Goal: Register for event/course

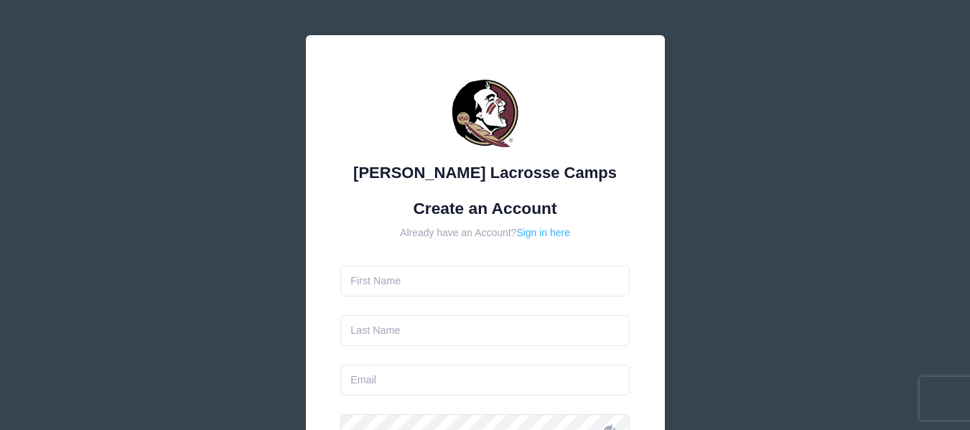
click at [553, 228] on link "Sign in here" at bounding box center [543, 232] width 54 height 11
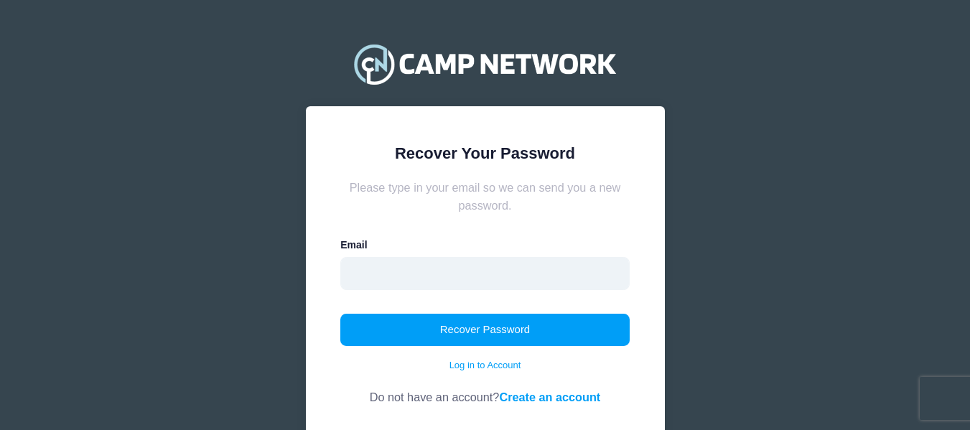
click at [437, 279] on input "email" at bounding box center [484, 273] width 289 height 33
type input "[EMAIL_ADDRESS][DOMAIN_NAME]"
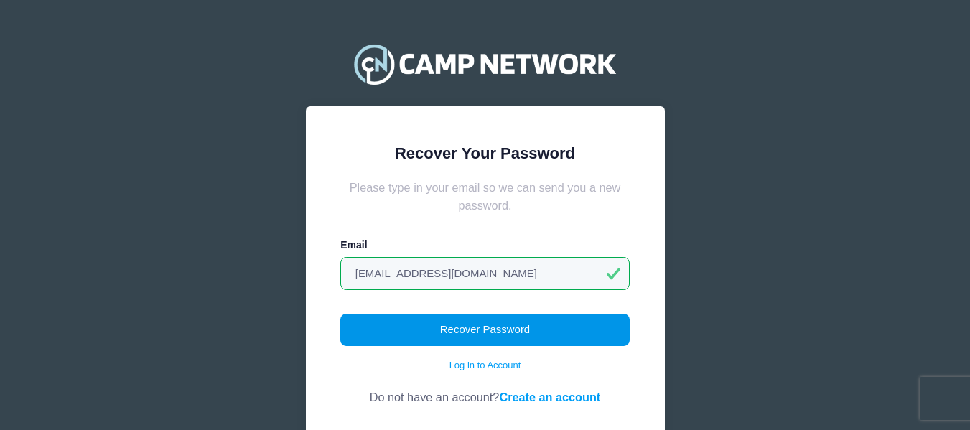
click at [467, 329] on button "Recover Password" at bounding box center [484, 330] width 289 height 33
click at [472, 328] on button "Recover Password" at bounding box center [484, 330] width 289 height 33
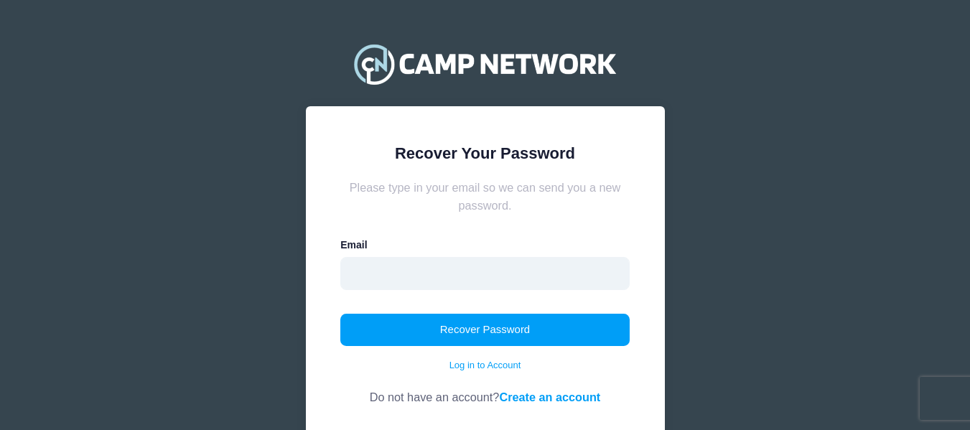
click at [432, 266] on input "email" at bounding box center [484, 273] width 289 height 33
type input "[EMAIL_ADDRESS][DOMAIN_NAME]"
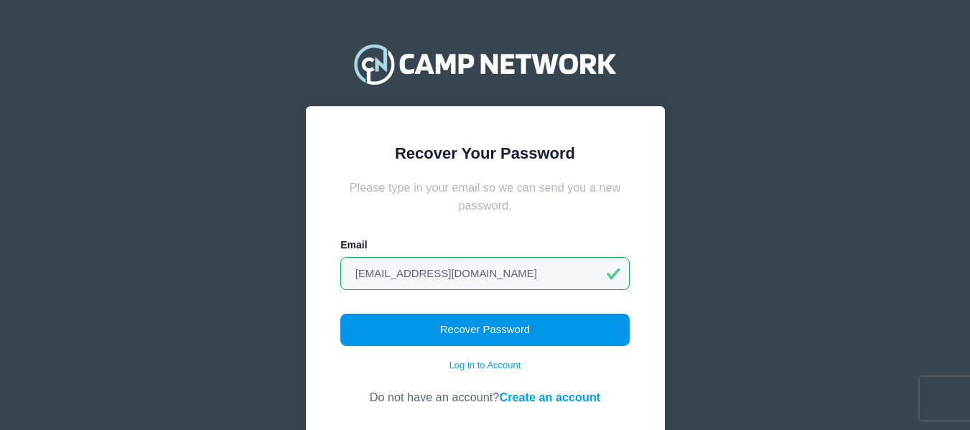
click at [479, 333] on button "Recover Password" at bounding box center [484, 330] width 289 height 33
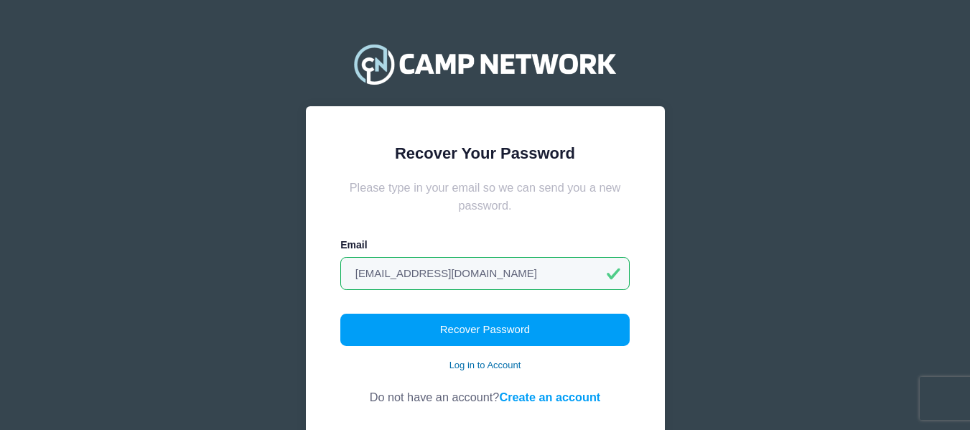
click at [474, 365] on link "Log in to Account" at bounding box center [485, 365] width 72 height 14
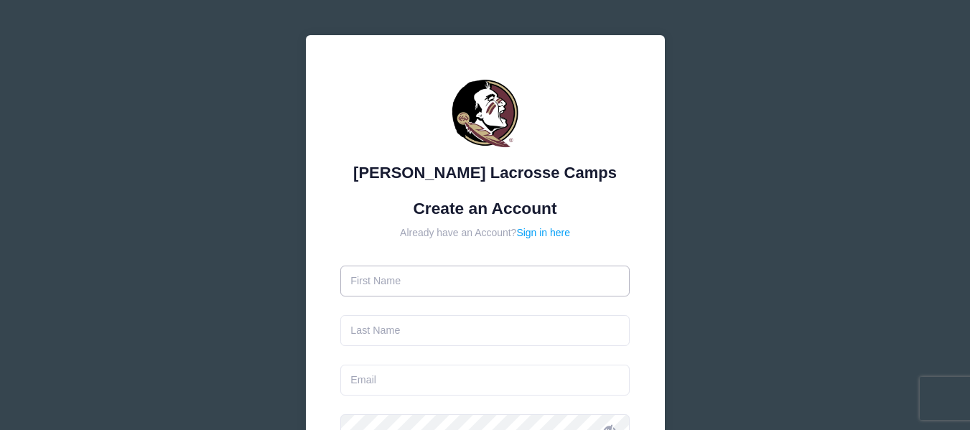
click at [409, 279] on input "text" at bounding box center [484, 281] width 289 height 31
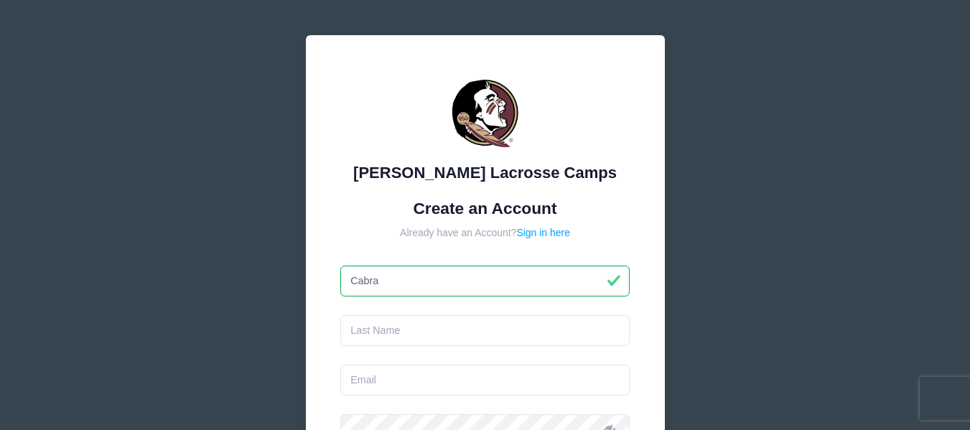
type input "Cabral"
type input "Hobson"
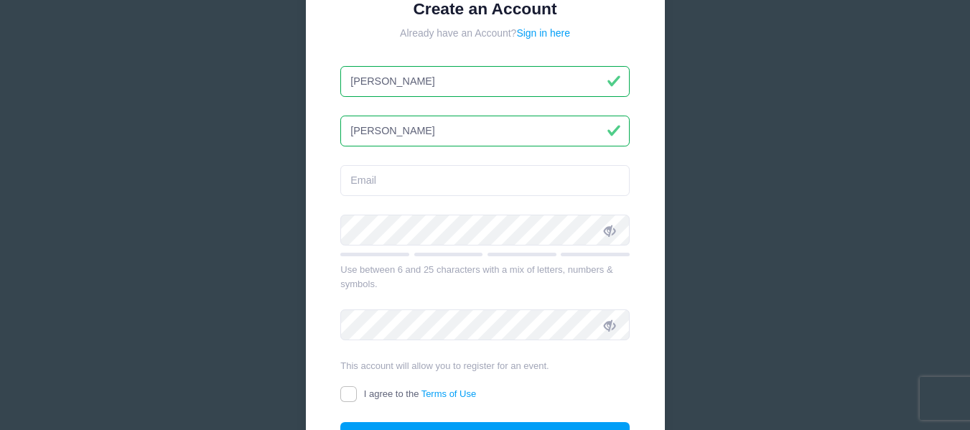
scroll to position [214, 0]
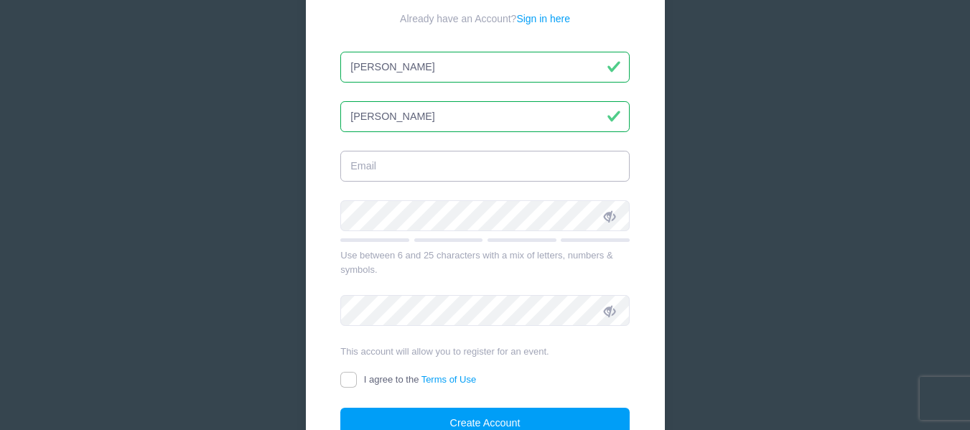
click at [389, 160] on input "email" at bounding box center [484, 166] width 289 height 31
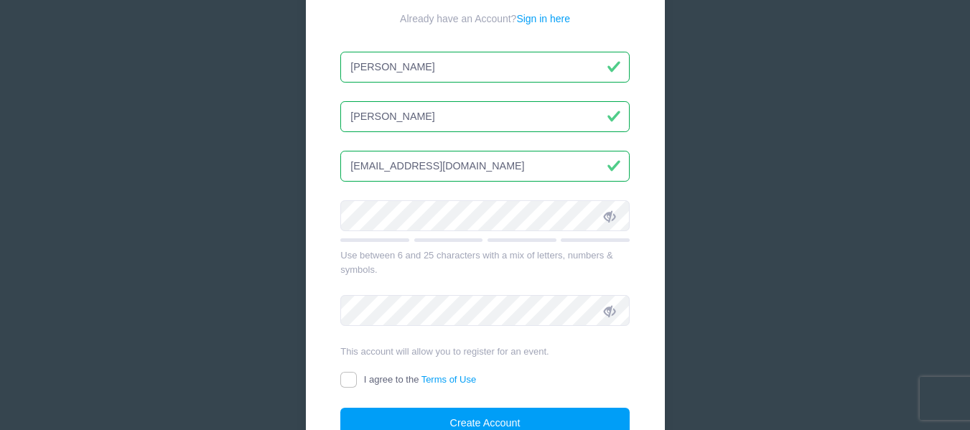
type input "[EMAIL_ADDRESS][DOMAIN_NAME]"
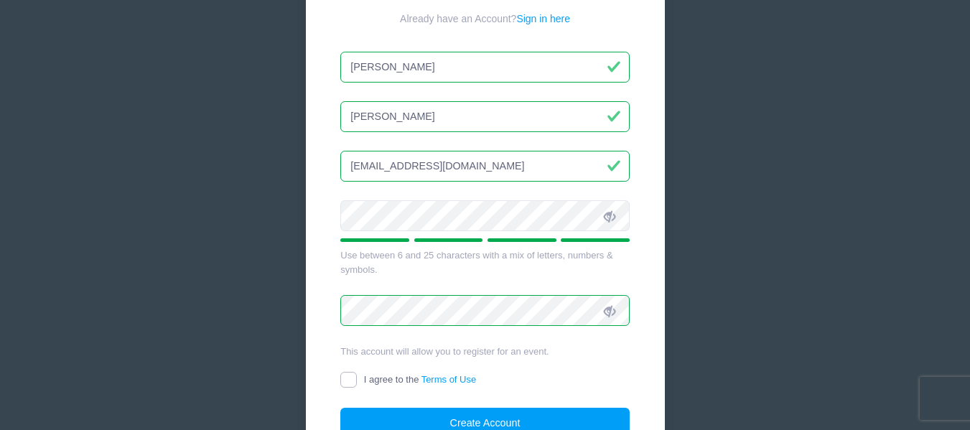
click at [355, 380] on input "I agree to the Terms of Use" at bounding box center [348, 380] width 17 height 17
checkbox input "true"
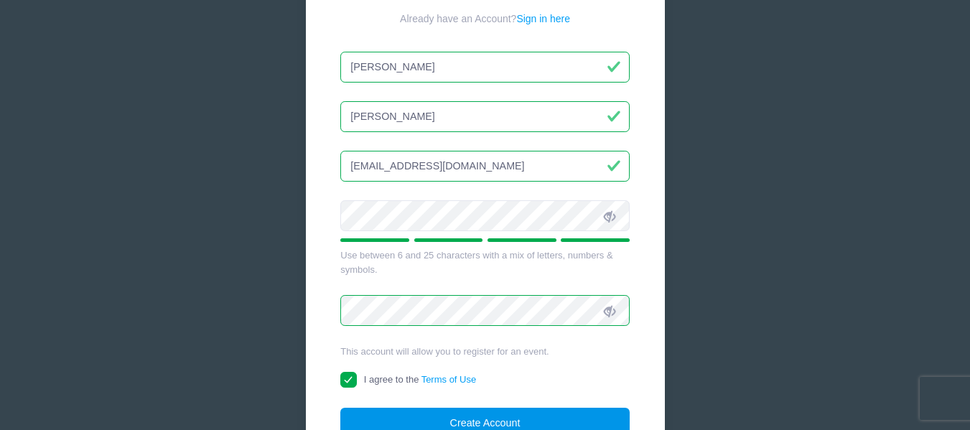
click at [480, 415] on button "Create Account" at bounding box center [484, 423] width 289 height 31
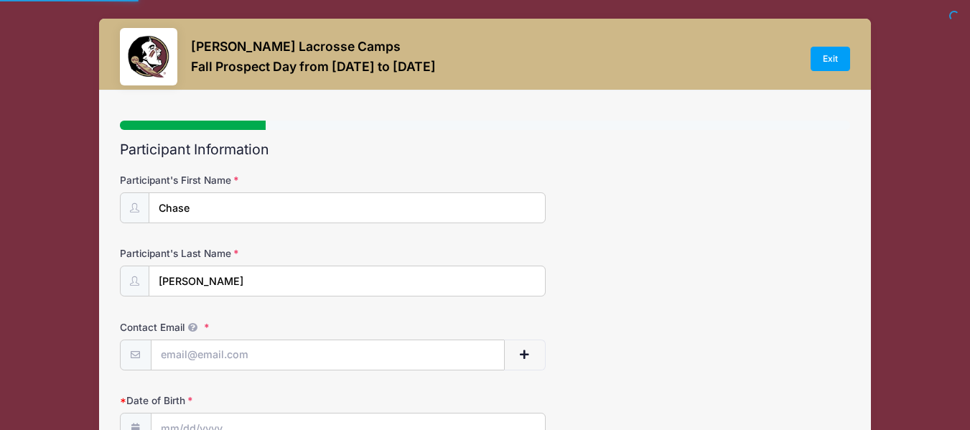
select select
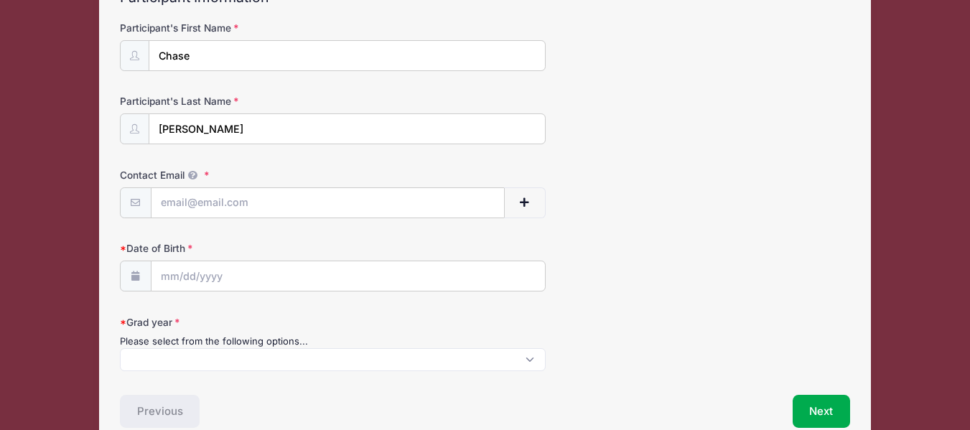
scroll to position [157, 0]
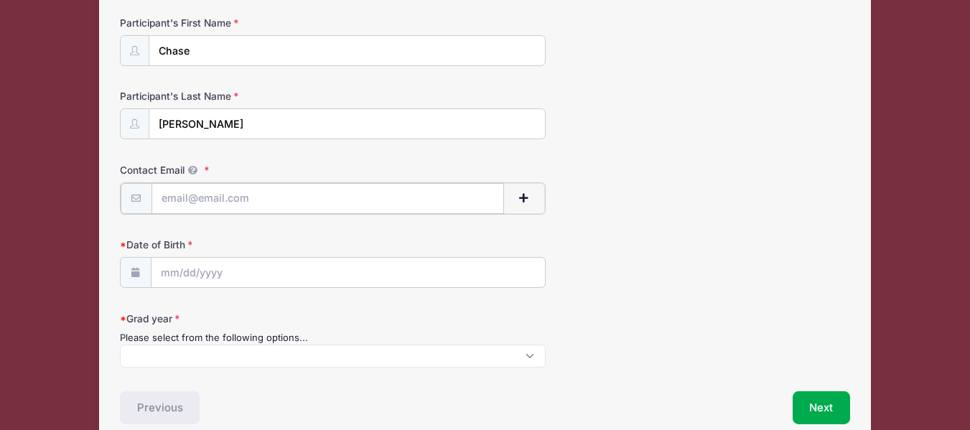
click at [227, 205] on input "Contact Email" at bounding box center [327, 198] width 352 height 31
type input "[EMAIL_ADDRESS][DOMAIN_NAME]"
click at [190, 278] on input "Date of Birth" at bounding box center [347, 271] width 393 height 31
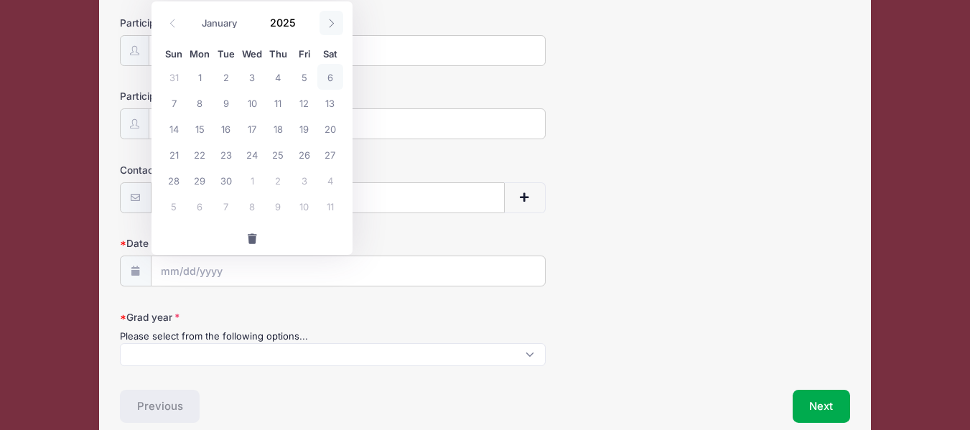
click at [329, 19] on icon at bounding box center [331, 23] width 9 height 9
select select "9"
click at [328, 107] on span "11" at bounding box center [330, 103] width 26 height 26
type input "10/11/2025"
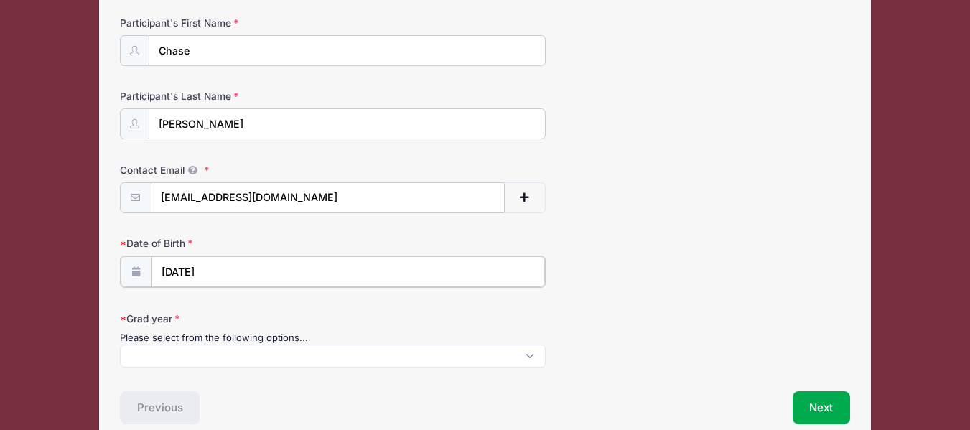
click at [248, 270] on input "10/11/2025" at bounding box center [347, 271] width 393 height 31
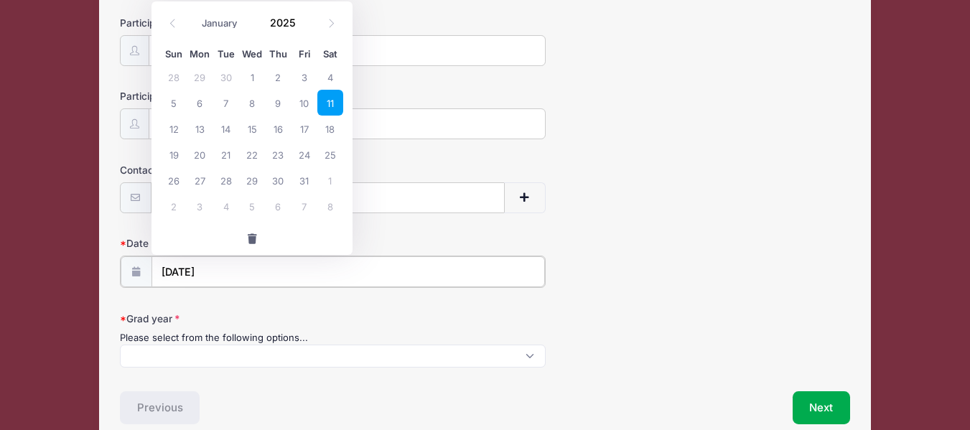
click at [208, 271] on input "10/11/2025" at bounding box center [347, 271] width 393 height 31
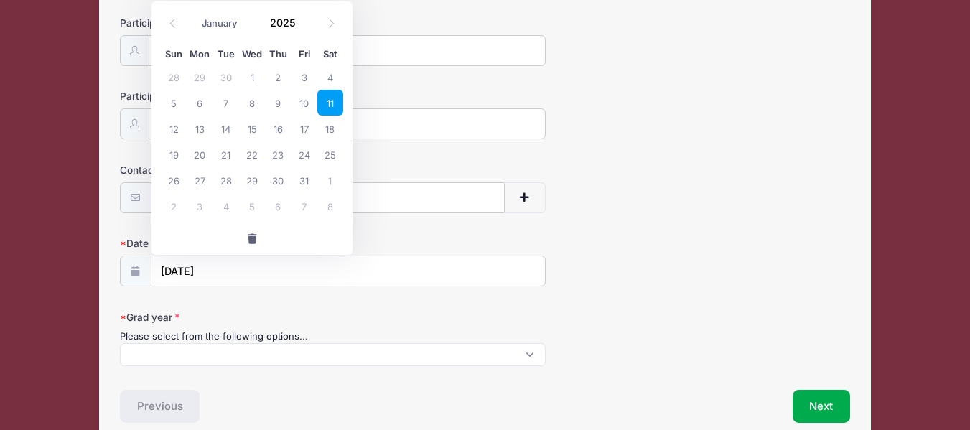
click at [253, 237] on span "button" at bounding box center [251, 239] width 13 height 10
select select "8"
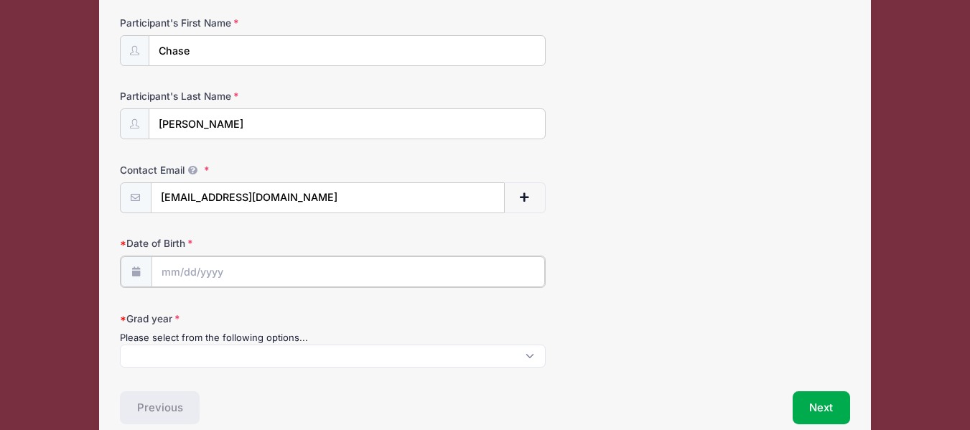
click at [242, 261] on input "Date of Birth" at bounding box center [347, 271] width 393 height 31
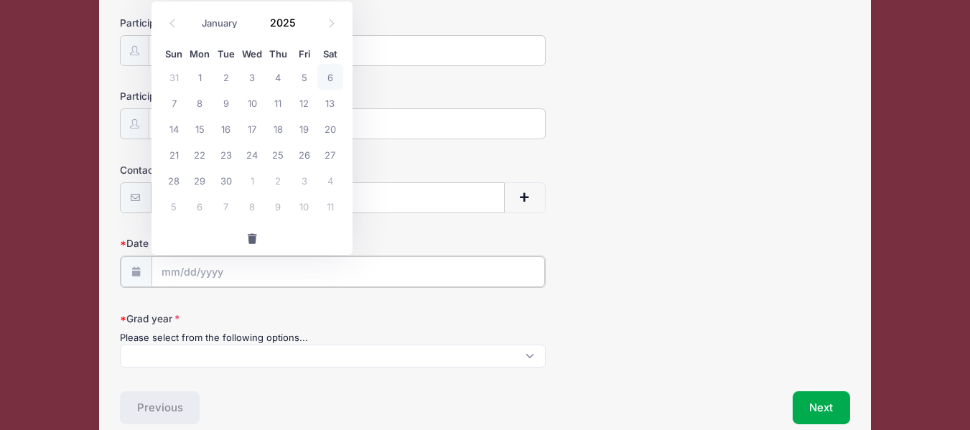
click at [189, 269] on input "Date of Birth" at bounding box center [347, 271] width 393 height 31
click at [290, 23] on input "2025" at bounding box center [286, 22] width 47 height 22
type input "8"
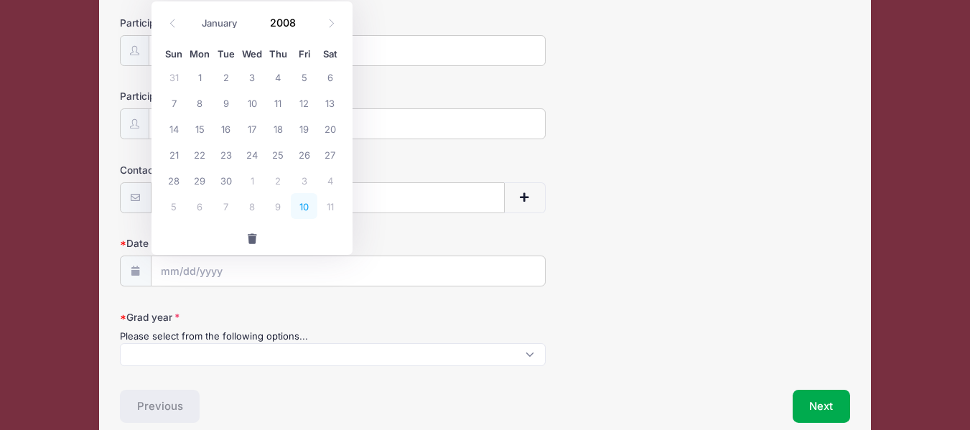
type input "2008"
click at [293, 205] on span "10" at bounding box center [304, 206] width 26 height 26
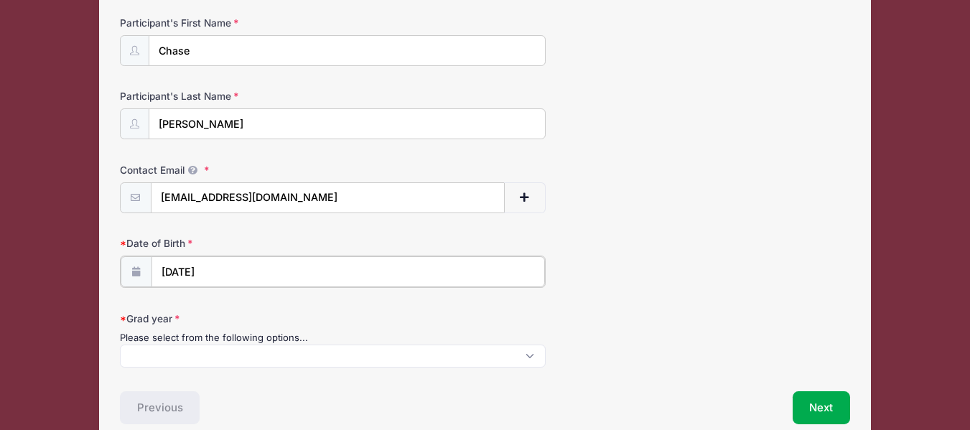
click at [219, 266] on input "10/10/2008" at bounding box center [347, 271] width 393 height 31
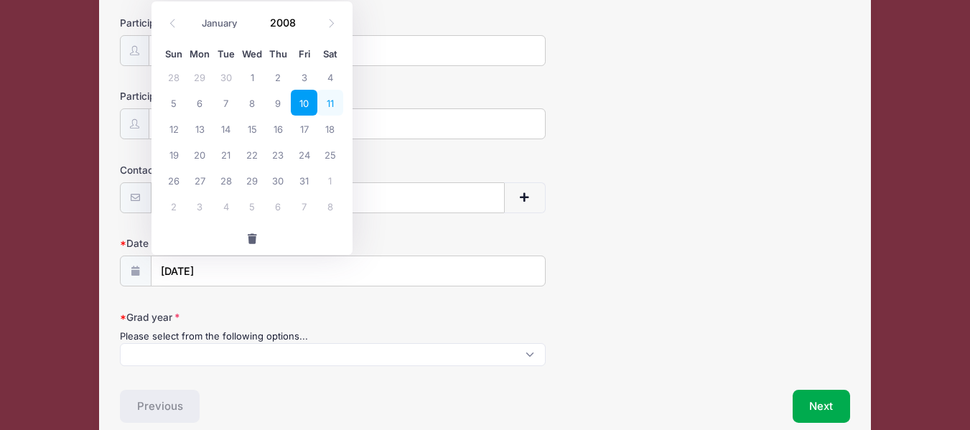
click at [332, 102] on span "11" at bounding box center [330, 103] width 26 height 26
type input "10/11/2008"
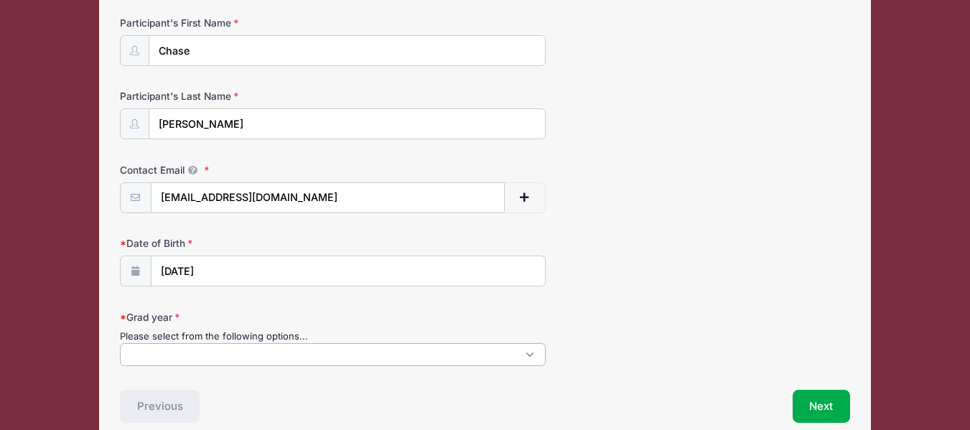
click at [189, 359] on span at bounding box center [333, 354] width 426 height 23
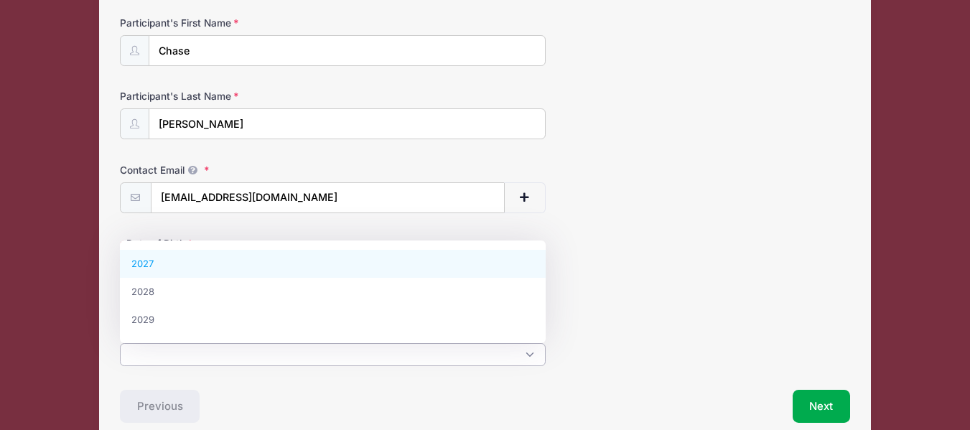
select select "2027"
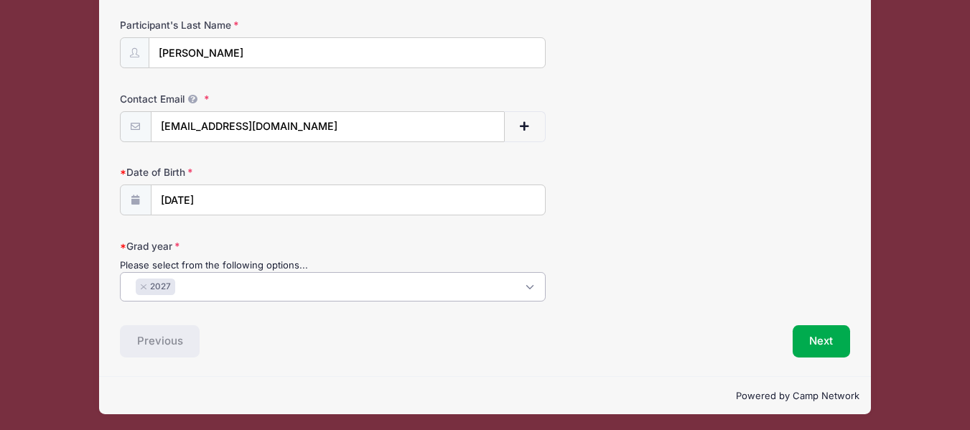
scroll to position [231, 0]
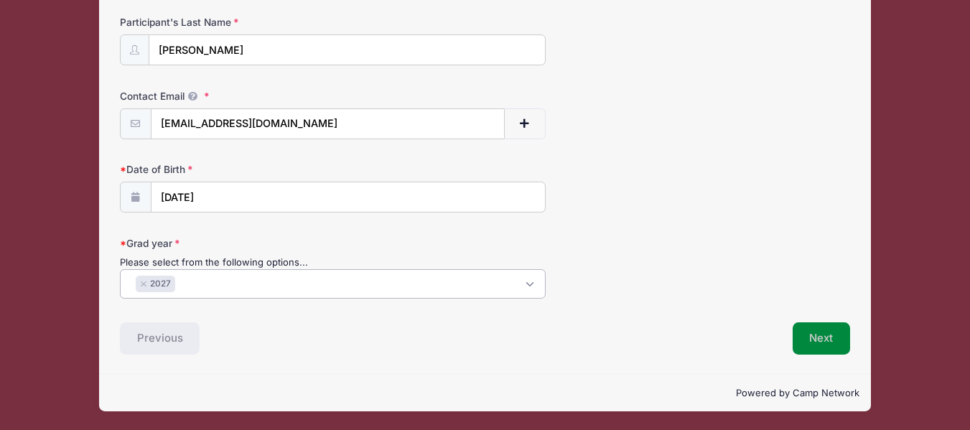
click at [826, 344] on button "Next" at bounding box center [821, 338] width 58 height 33
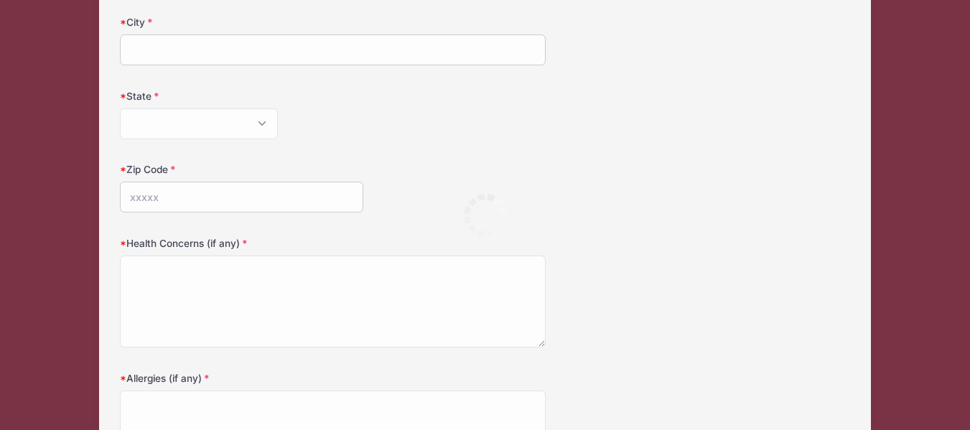
scroll to position [0, 0]
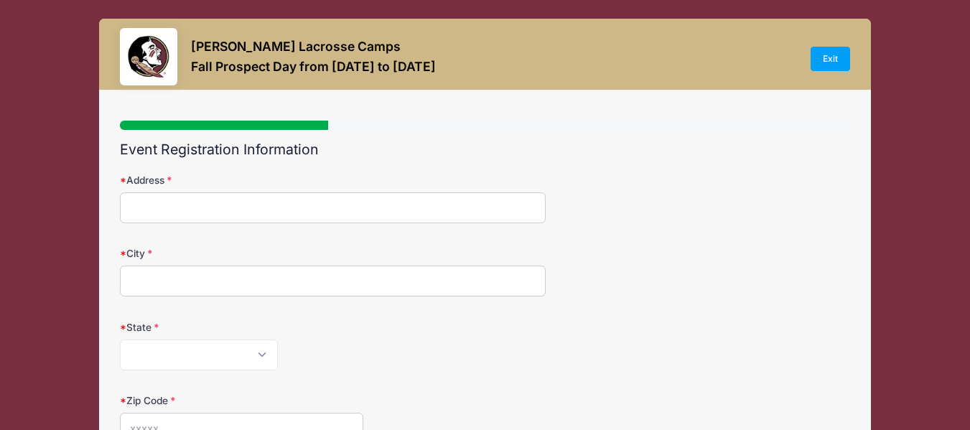
click at [400, 217] on input "Address" at bounding box center [333, 207] width 426 height 31
type input "3013 military rd nw washington DC"
type input "Washington DC"
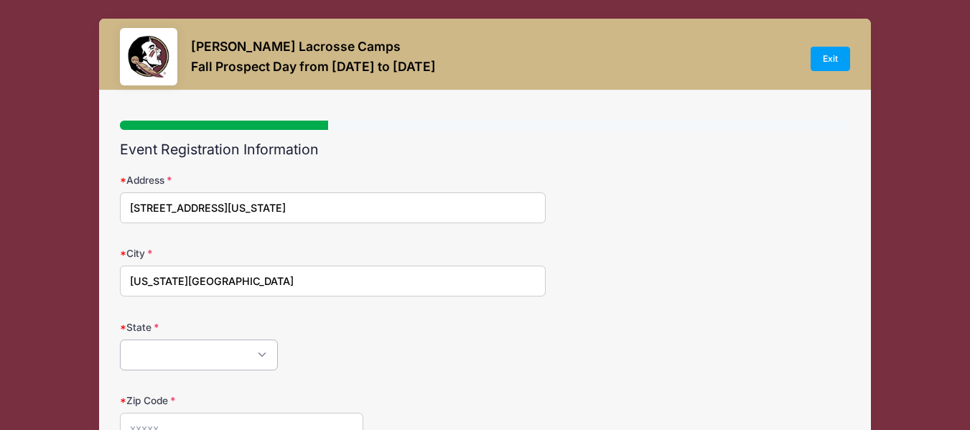
select select "DC"
type input "20015"
drag, startPoint x: 227, startPoint y: 210, endPoint x: 337, endPoint y: 213, distance: 109.8
click at [337, 213] on input "3013 military rd nw washington DC" at bounding box center [333, 207] width 426 height 31
type input "3013 military rd nw"
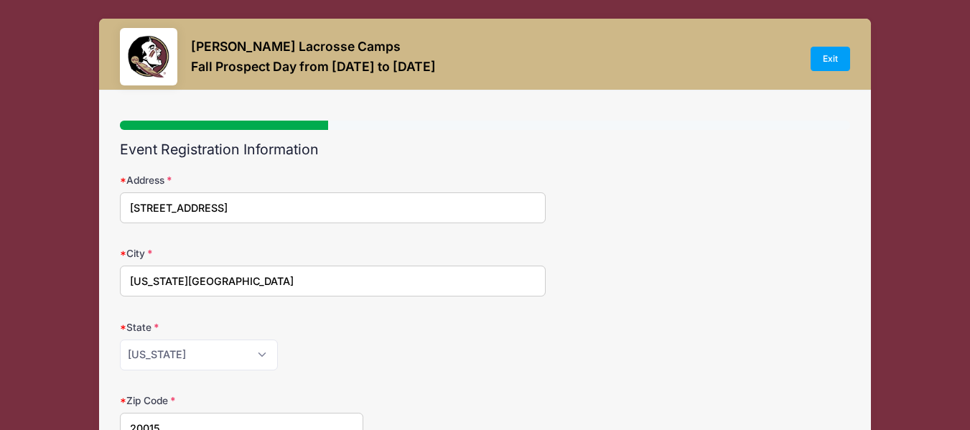
click at [474, 366] on div "Alabama Alaska American Samoa Arizona Arkansas Armed Forces Africa Armed Forces…" at bounding box center [333, 354] width 426 height 31
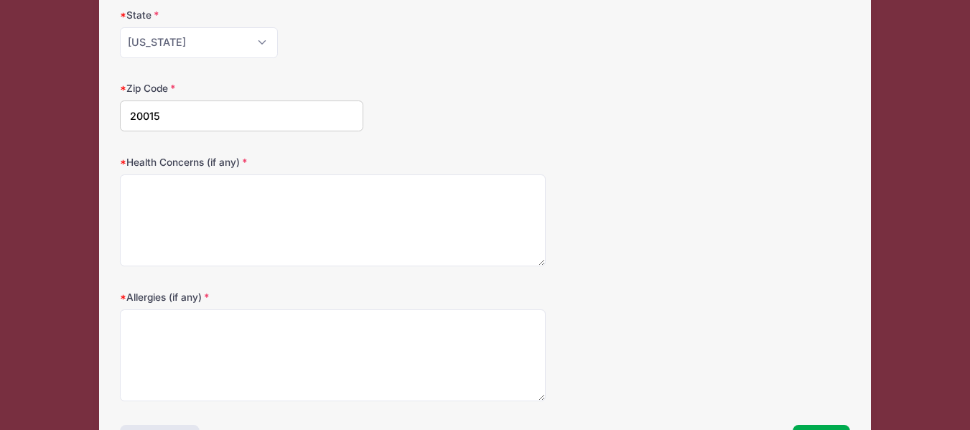
scroll to position [315, 0]
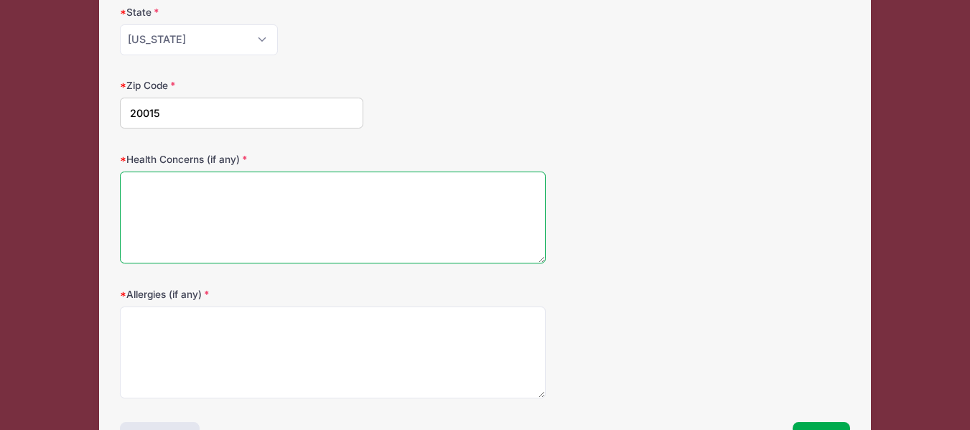
click at [295, 230] on textarea "Health Concerns (if any)" at bounding box center [333, 218] width 426 height 93
type textarea "None"
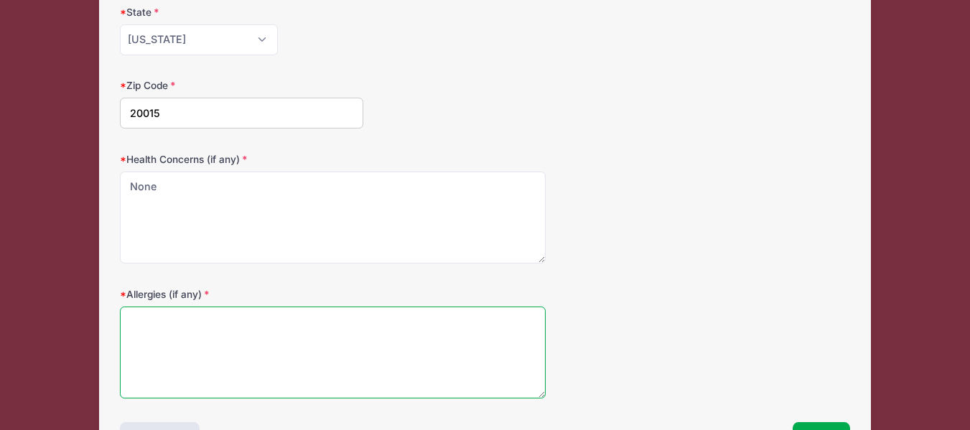
click at [227, 338] on textarea "Allergies (if any)" at bounding box center [333, 352] width 426 height 93
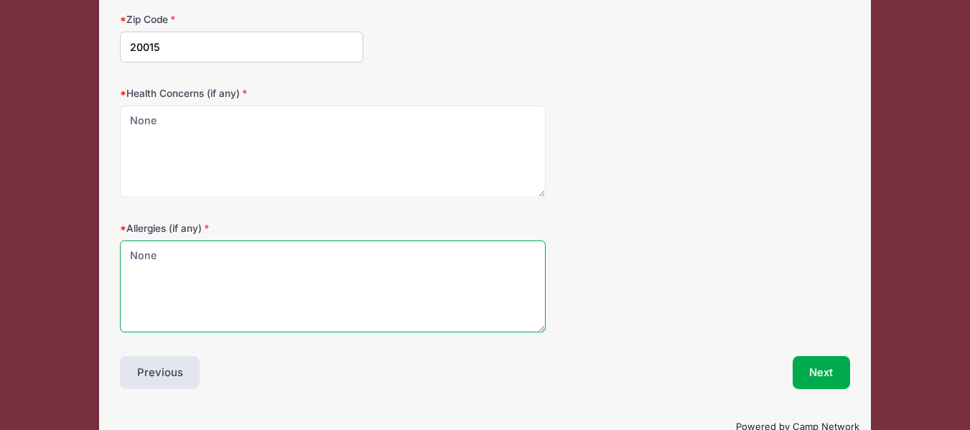
scroll to position [385, 0]
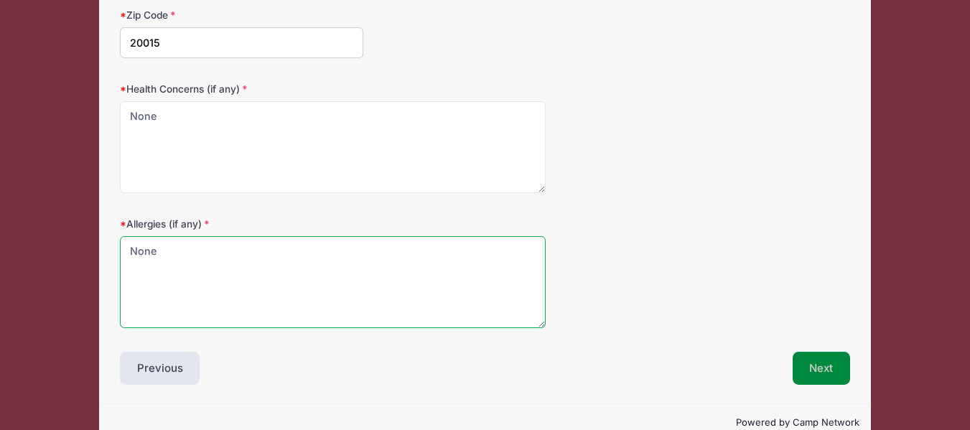
type textarea "None"
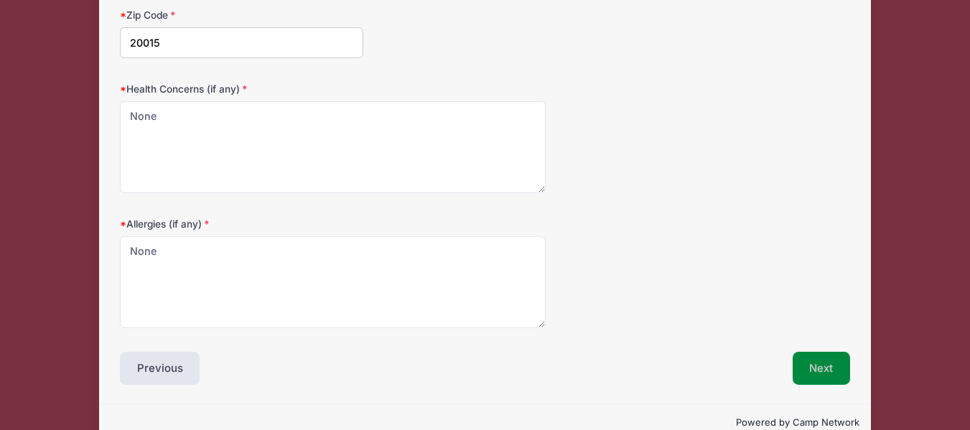
click at [821, 367] on button "Next" at bounding box center [821, 368] width 58 height 33
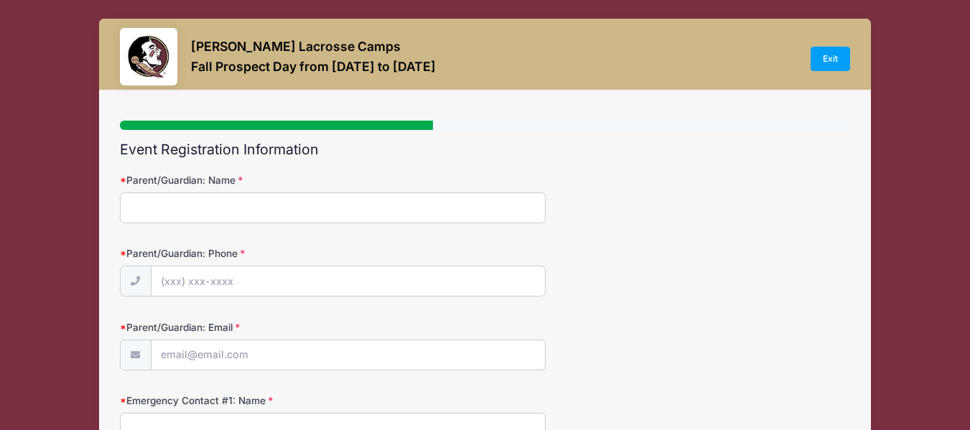
scroll to position [0, 0]
click at [177, 207] on input "Parent/Guardian: Name" at bounding box center [333, 207] width 426 height 31
type input "Elaine Hobson"
type input "(703) 371-4421"
click at [200, 358] on input "Parent/Guardian: Email" at bounding box center [347, 355] width 393 height 31
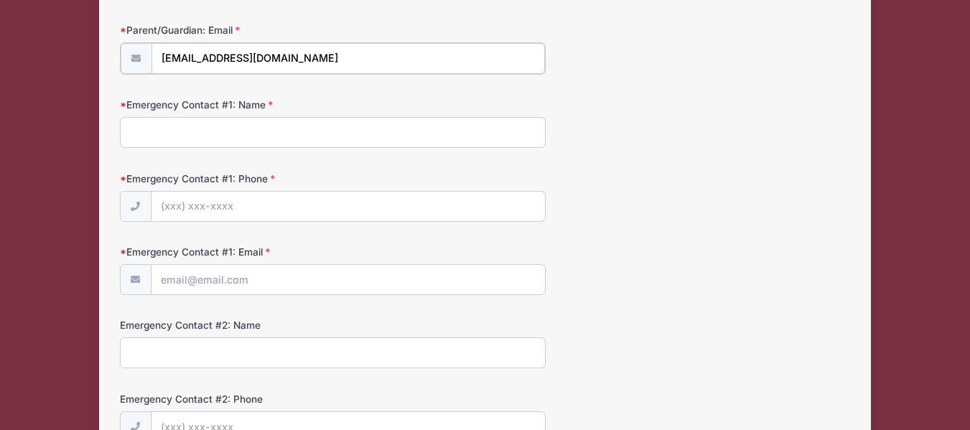
scroll to position [300, 0]
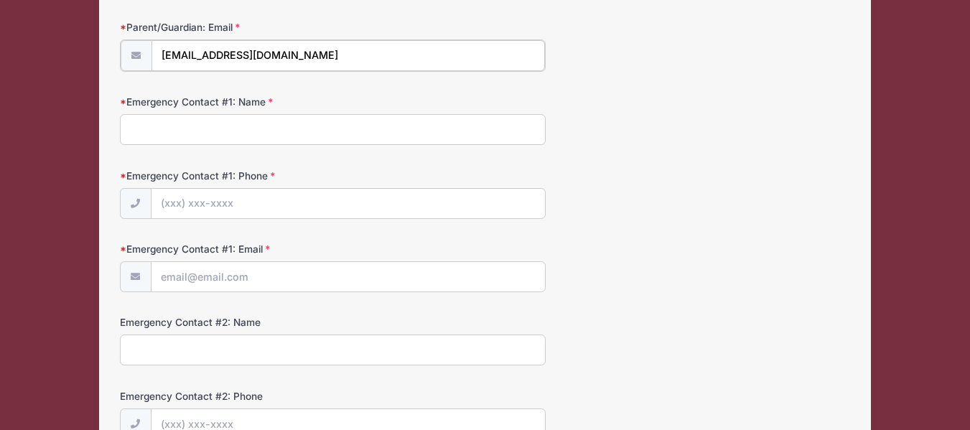
type input "cehobson5@gmail.com"
click at [215, 135] on input "Emergency Contact #1: Name" at bounding box center [333, 128] width 426 height 31
type input "Elaine Hobson"
type input "(703) 371-4421"
click at [233, 280] on input "Emergency Contact #1: Email" at bounding box center [347, 276] width 393 height 31
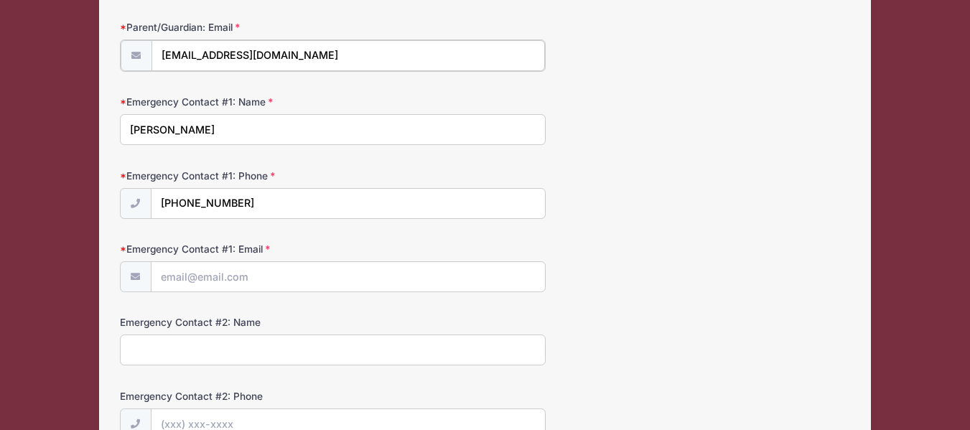
drag, startPoint x: 294, startPoint y: 63, endPoint x: 138, endPoint y: 79, distance: 156.5
click at [138, 79] on form "Parent/Guardian: Name Elaine Hobson Parent/Guardian: Phone (703) 371-4421 Paren…" at bounding box center [485, 192] width 730 height 639
click at [197, 278] on input "Emergency Contact #1: Email" at bounding box center [347, 276] width 393 height 31
paste input "cehobson5@gmail.com"
type input "cehobson5@gmail.com"
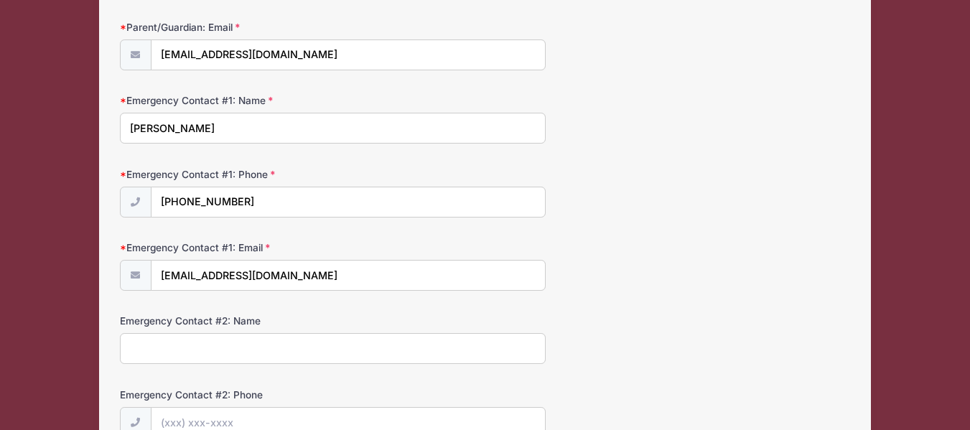
click at [505, 314] on form "Parent/Guardian: Name Elaine Hobson Parent/Guardian: Phone (703) 371-4421 Paren…" at bounding box center [485, 192] width 730 height 638
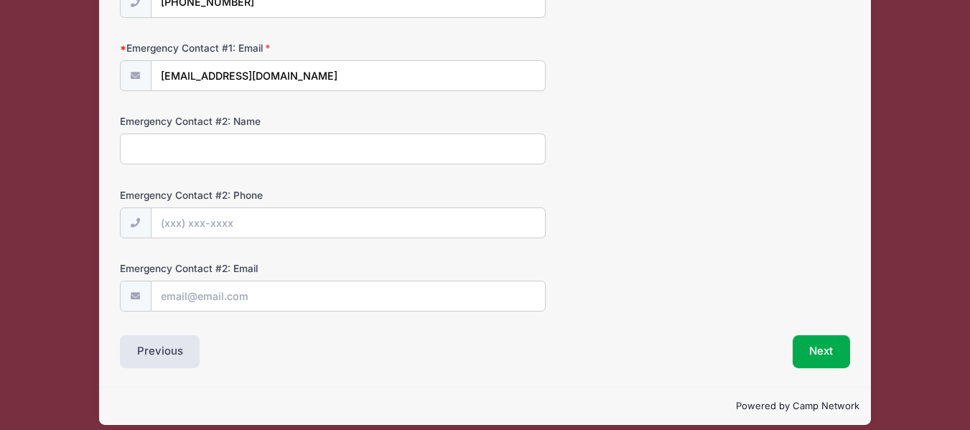
scroll to position [513, 0]
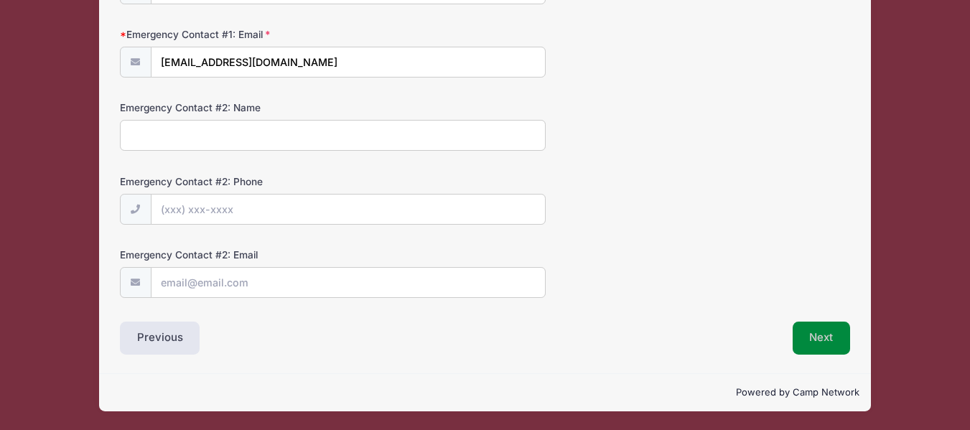
click at [824, 340] on button "Next" at bounding box center [821, 338] width 58 height 33
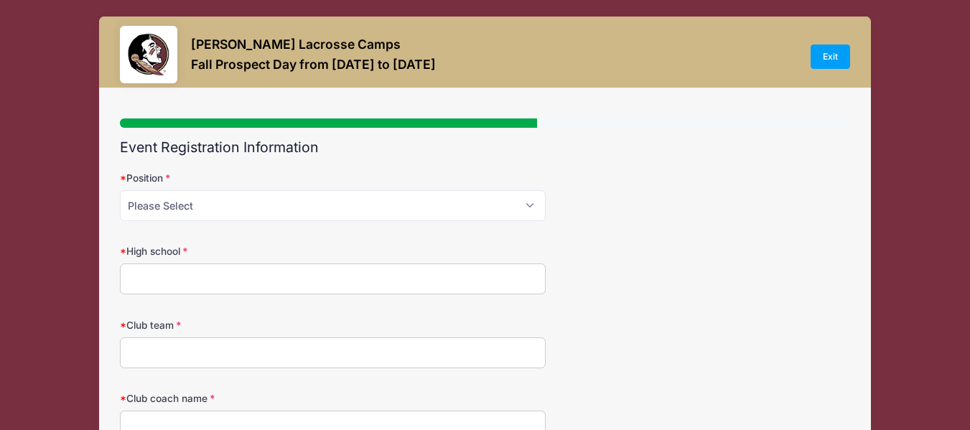
scroll to position [0, 0]
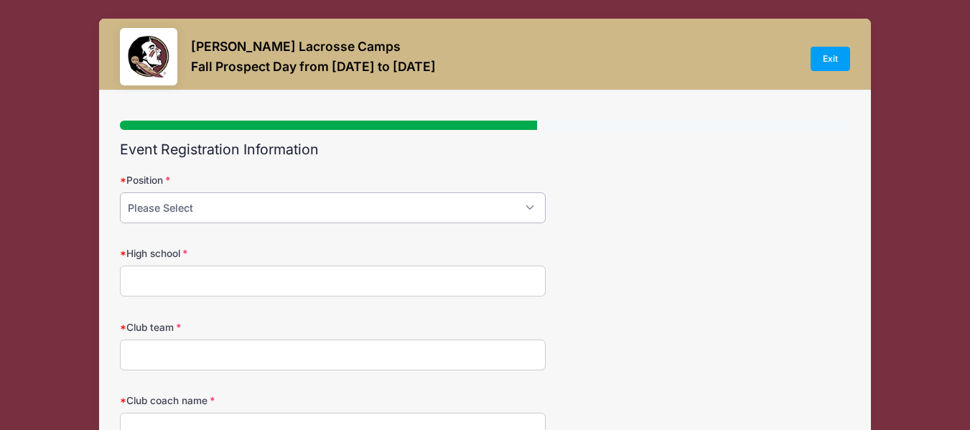
click at [450, 209] on select "Please Select Attack Midfield Defense Goalie" at bounding box center [333, 207] width 426 height 31
select select "Attack"
click at [120, 192] on select "Please Select Attack Midfield Defense Goalie" at bounding box center [333, 207] width 426 height 31
click at [200, 274] on input "High school" at bounding box center [333, 281] width 426 height 31
type input "Georgetown Visitation"
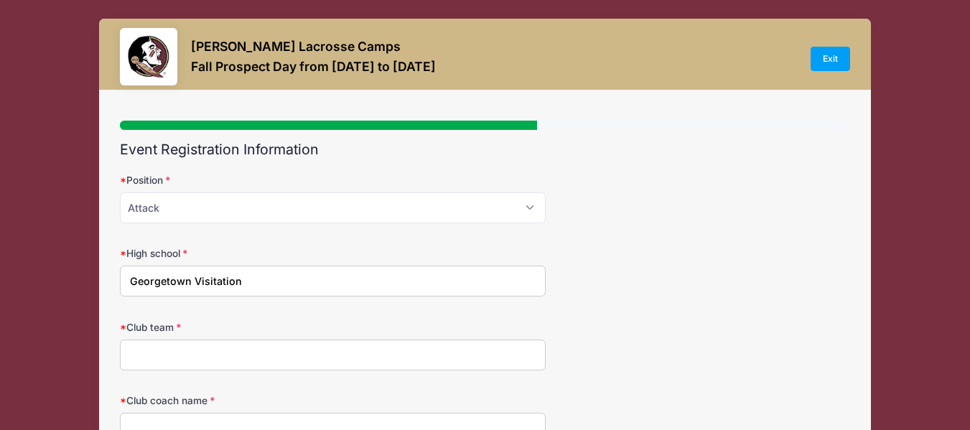
click at [182, 349] on input "Club team" at bounding box center [333, 354] width 426 height 31
click at [153, 354] on input "Heros Green 2027" at bounding box center [333, 354] width 426 height 31
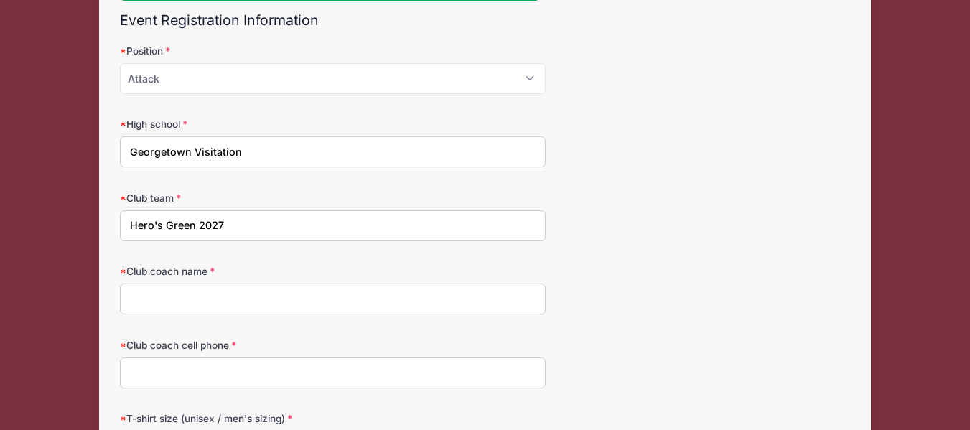
scroll to position [133, 0]
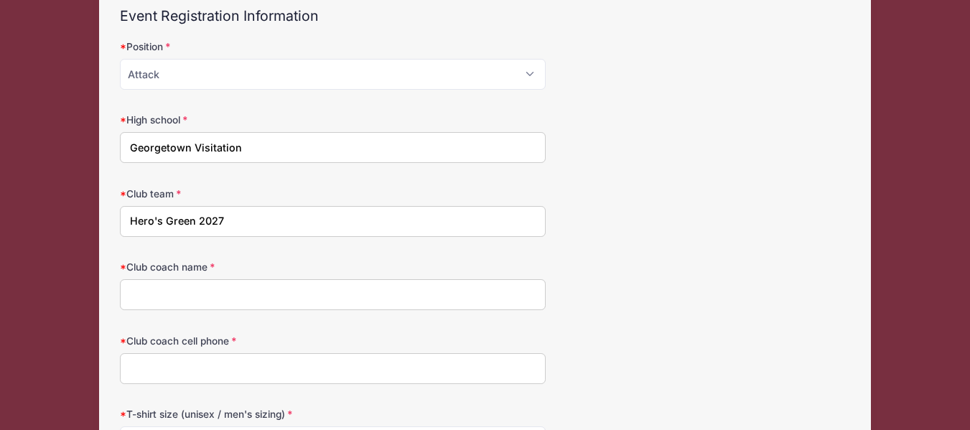
type input "Hero's Green 2027"
click at [428, 287] on input "Club coach name" at bounding box center [333, 294] width 426 height 31
type input "Liz O'Connor"
click at [161, 364] on input "Club coach cell phone" at bounding box center [333, 368] width 426 height 31
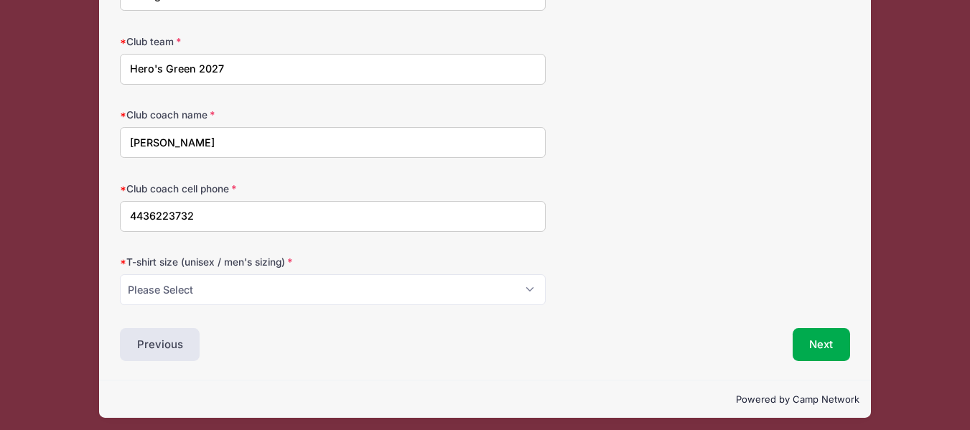
scroll to position [292, 0]
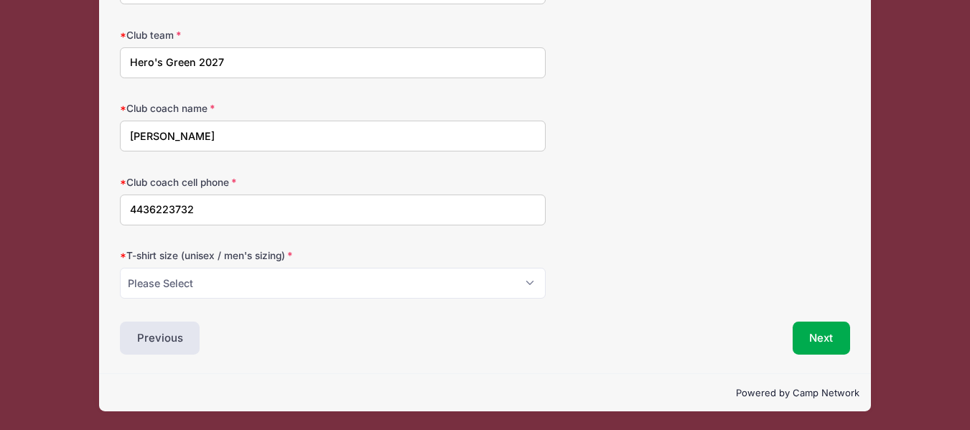
type input "4436223732"
click at [538, 281] on select "Please Select Small Medium Large XL" at bounding box center [333, 283] width 426 height 31
select select "Large"
click at [120, 268] on select "Please Select Small Medium Large XL" at bounding box center [333, 283] width 426 height 31
click at [812, 340] on button "Next" at bounding box center [821, 338] width 58 height 33
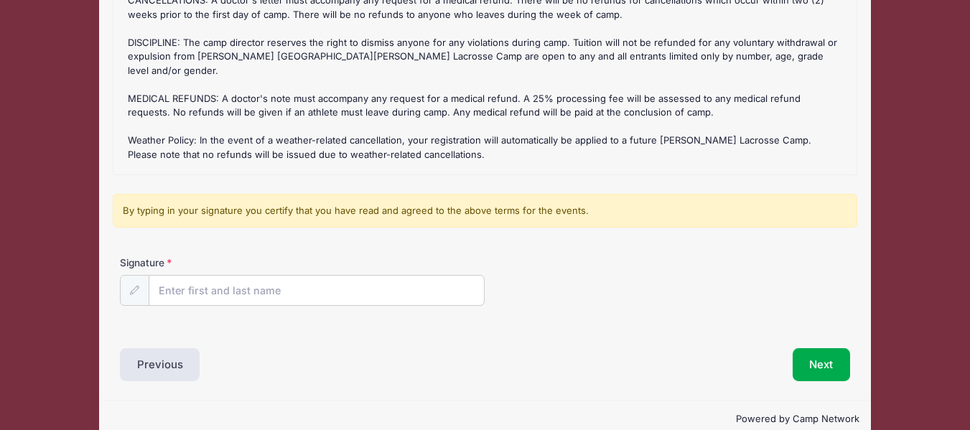
scroll to position [222, 0]
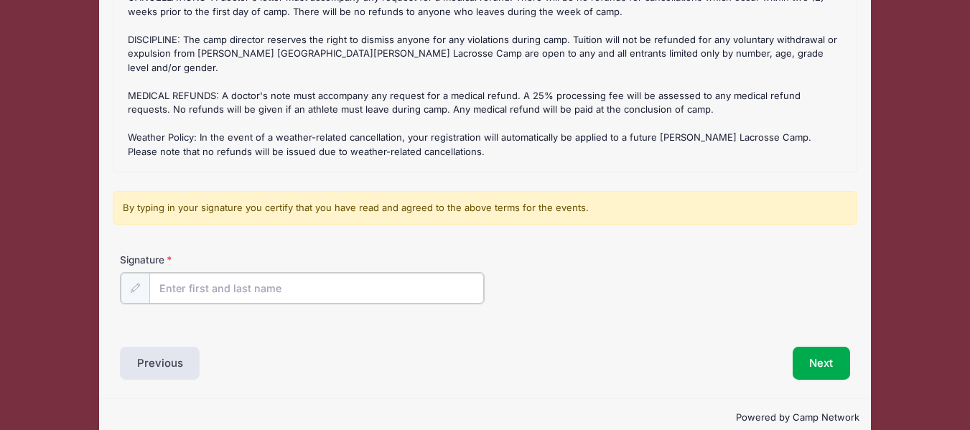
click at [316, 287] on input "Signature" at bounding box center [316, 288] width 335 height 31
type input "Cabral Hobson"
click at [819, 362] on button "Next" at bounding box center [821, 361] width 58 height 33
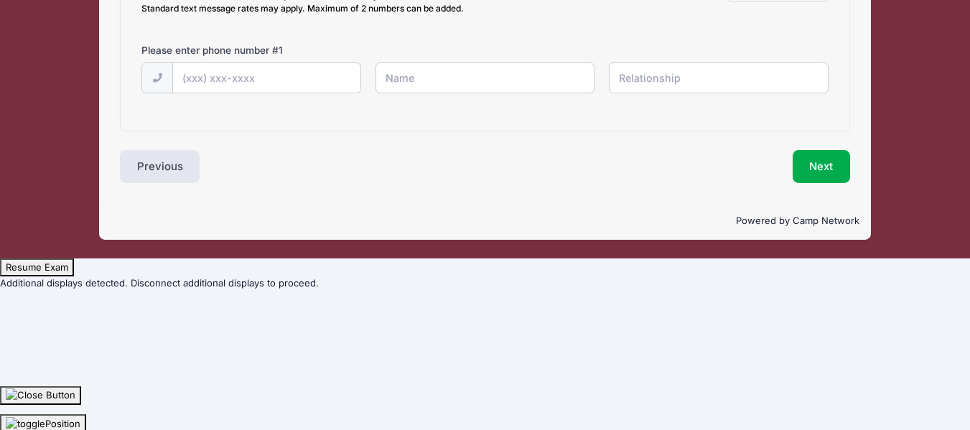
scroll to position [0, 0]
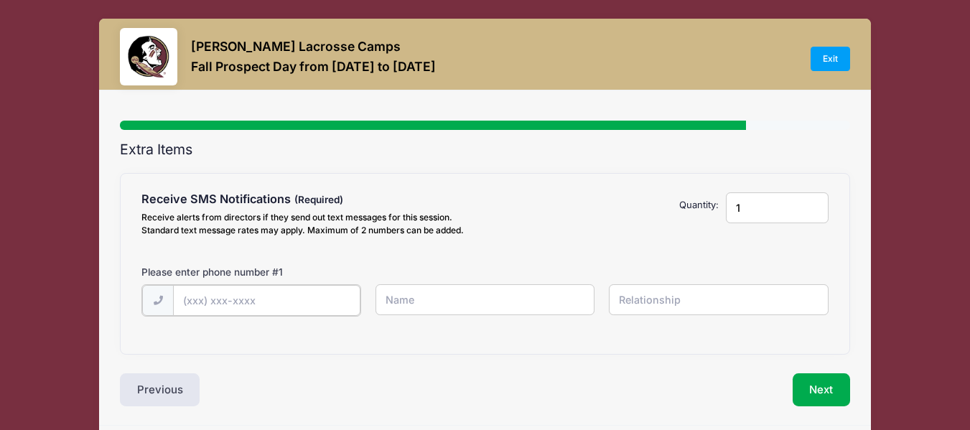
click at [233, 295] on input "text" at bounding box center [266, 300] width 187 height 31
type input "(703) 371-6896"
type input "Cabral Hobson"
click at [289, 296] on input "(703) 371-6896" at bounding box center [266, 300] width 187 height 31
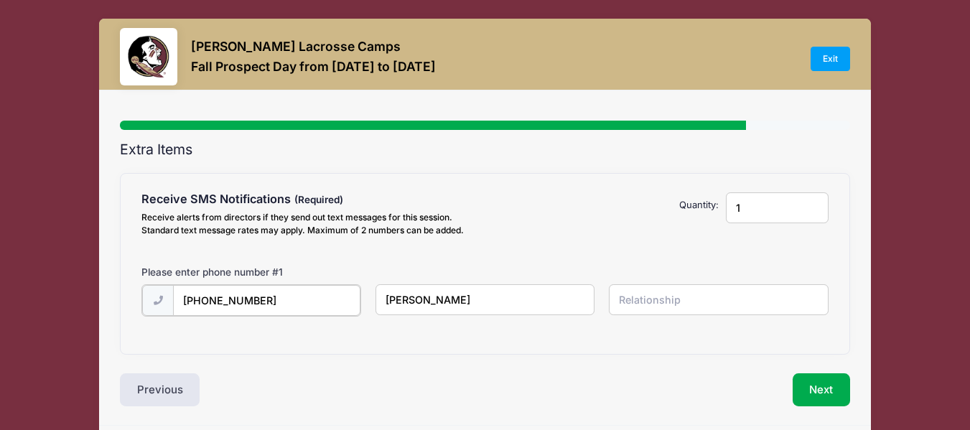
type input "(703) 371-4421"
click at [404, 299] on input "Cabral Hobson" at bounding box center [485, 299] width 220 height 31
type input "Elaine Hobson"
click at [632, 304] on input "text" at bounding box center [719, 299] width 220 height 31
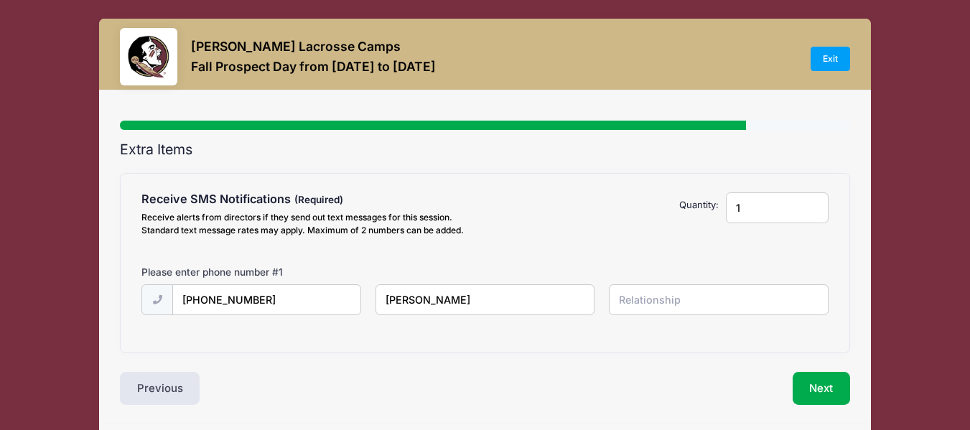
type input "N"
click at [650, 300] on input "Motheer" at bounding box center [719, 299] width 220 height 31
type input "Mother"
click at [648, 344] on div "Receive SMS Notifications Receive alerts from directors if they send out text m…" at bounding box center [485, 263] width 728 height 179
type input "2"
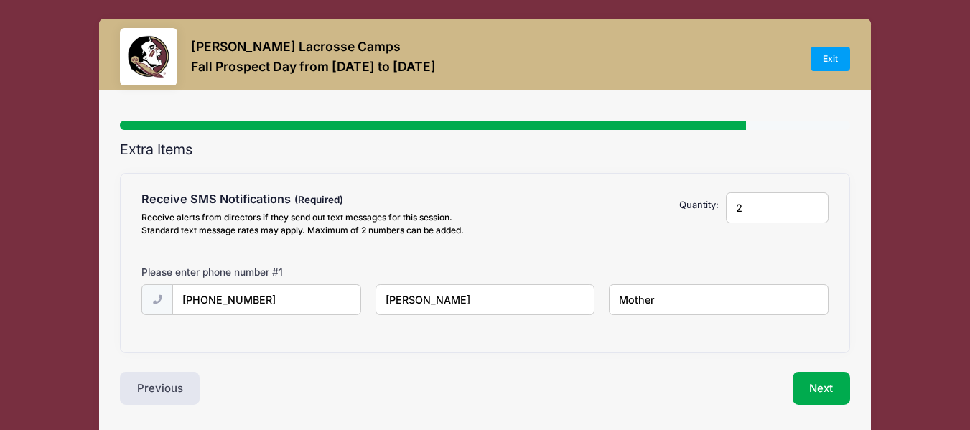
click at [812, 200] on input "2" at bounding box center [777, 207] width 103 height 31
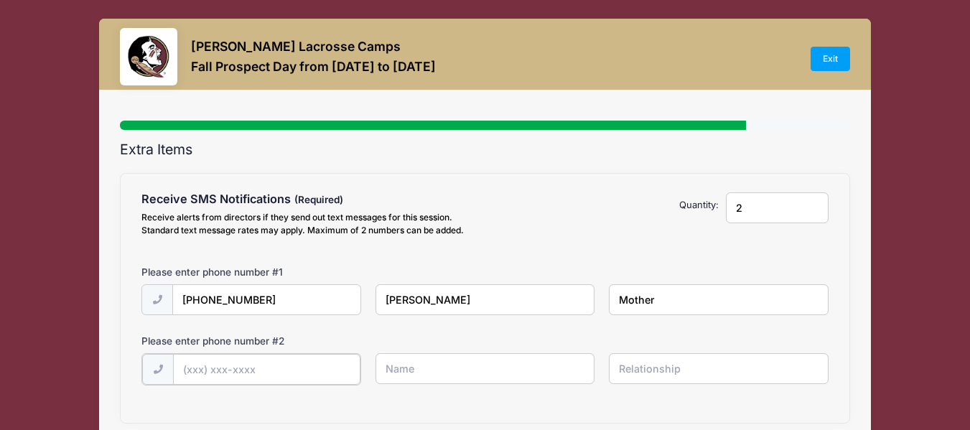
click at [255, 365] on input "text" at bounding box center [266, 369] width 187 height 31
type input "(703) 371-6896"
click at [399, 370] on input "text" at bounding box center [485, 368] width 220 height 31
type input "Cabral Hobson"
click at [661, 375] on input "text" at bounding box center [719, 368] width 220 height 31
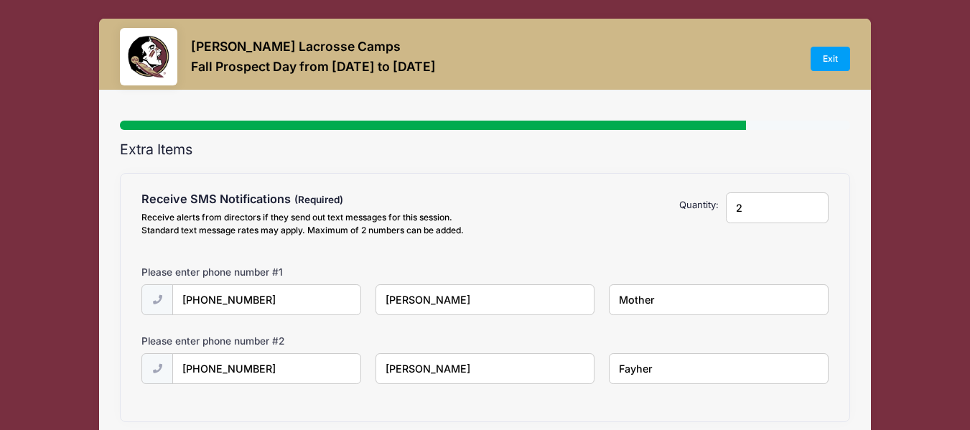
click at [632, 368] on input "Fayher" at bounding box center [719, 368] width 220 height 31
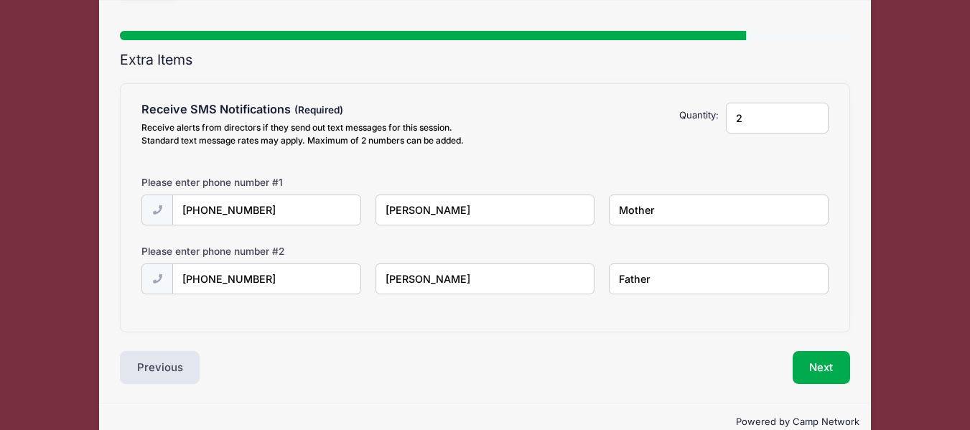
scroll to position [119, 0]
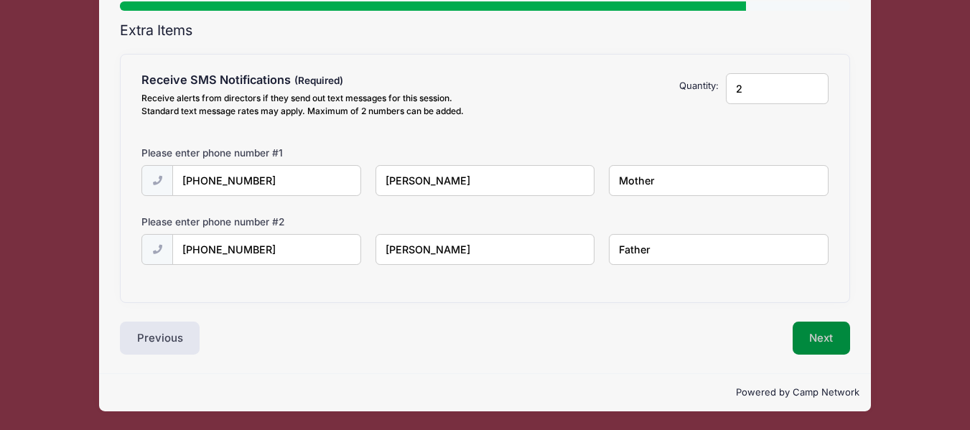
type input "Father"
click at [815, 341] on button "Next" at bounding box center [821, 338] width 58 height 33
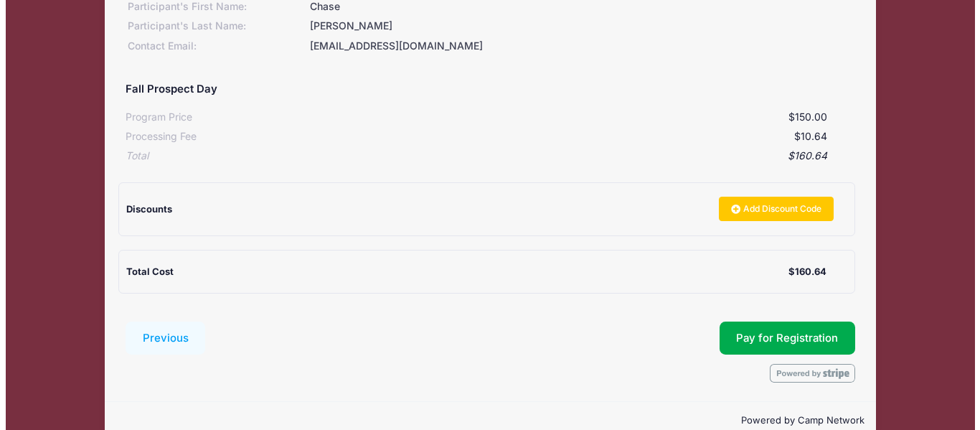
scroll to position [202, 0]
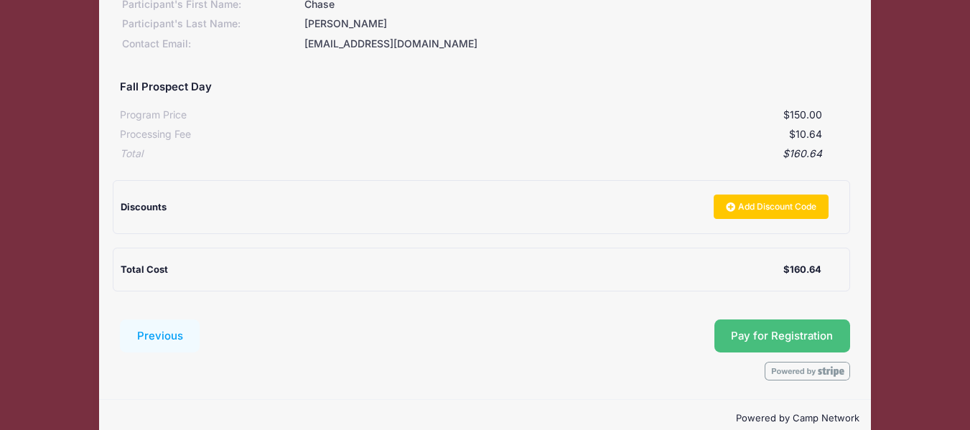
click at [788, 342] on button "Pay for Registration" at bounding box center [782, 335] width 136 height 33
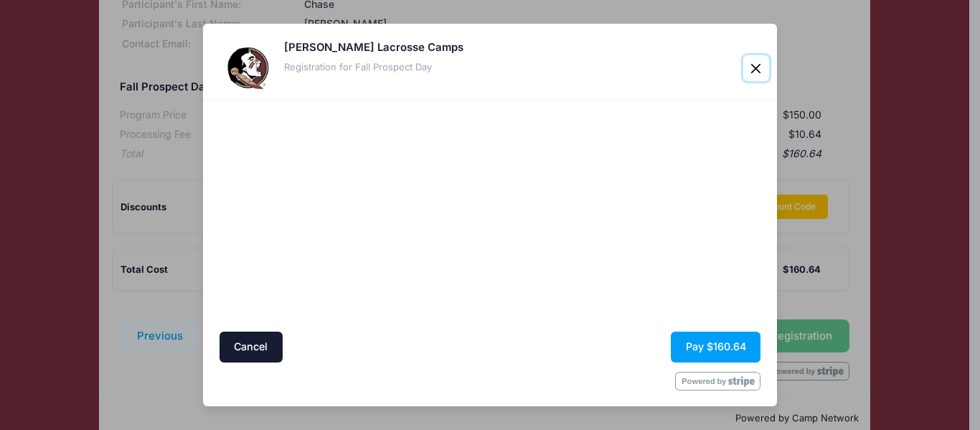
click at [754, 70] on button "Close" at bounding box center [756, 68] width 26 height 26
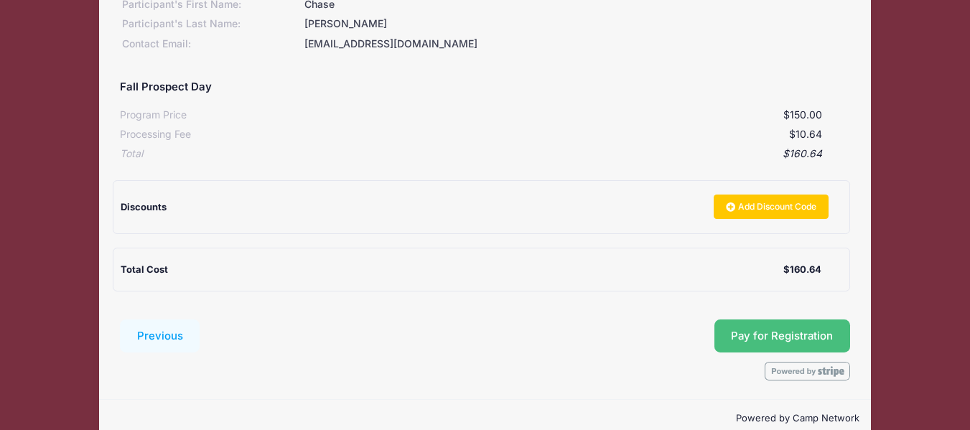
click at [770, 332] on button "Pay for Registration" at bounding box center [782, 335] width 136 height 33
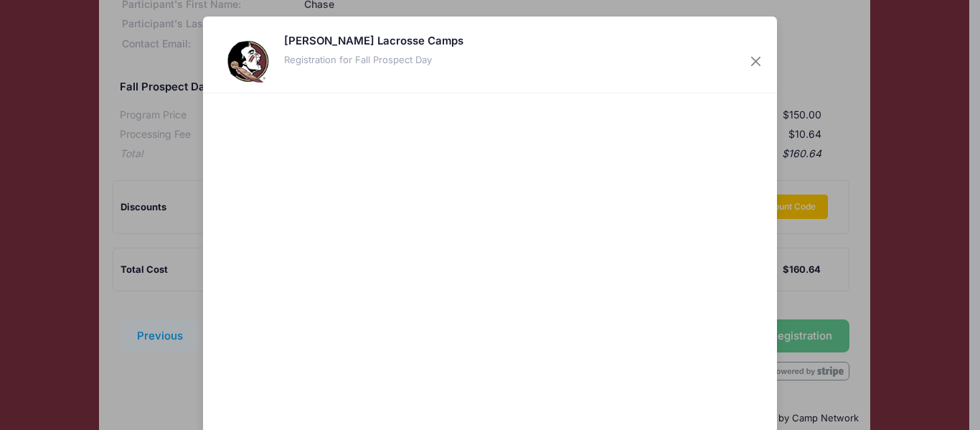
click at [533, 363] on div at bounding box center [629, 290] width 264 height 380
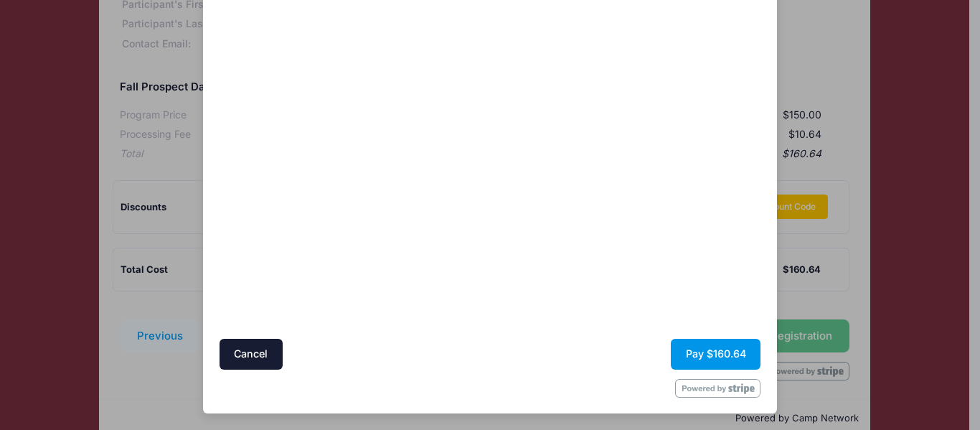
click at [705, 347] on button "Pay $160.64" at bounding box center [716, 354] width 90 height 31
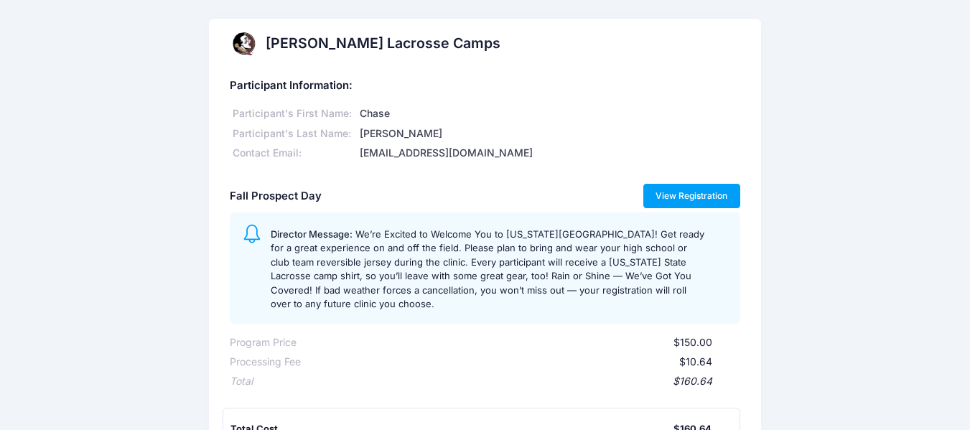
click at [703, 195] on link "View Registration" at bounding box center [691, 196] width 97 height 24
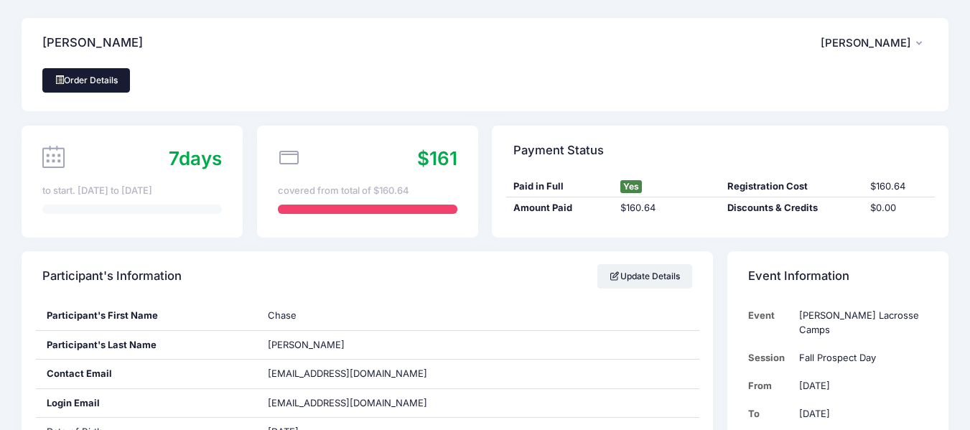
click at [58, 86] on link "Order Details" at bounding box center [86, 80] width 88 height 24
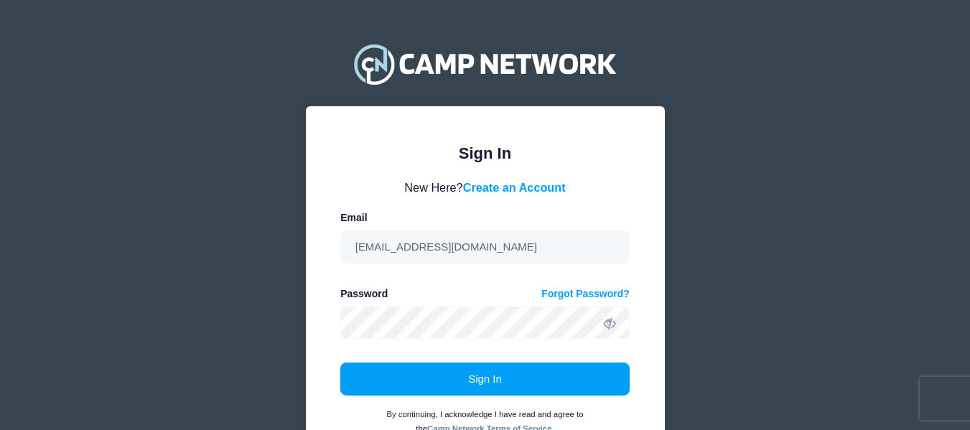
scroll to position [67, 0]
